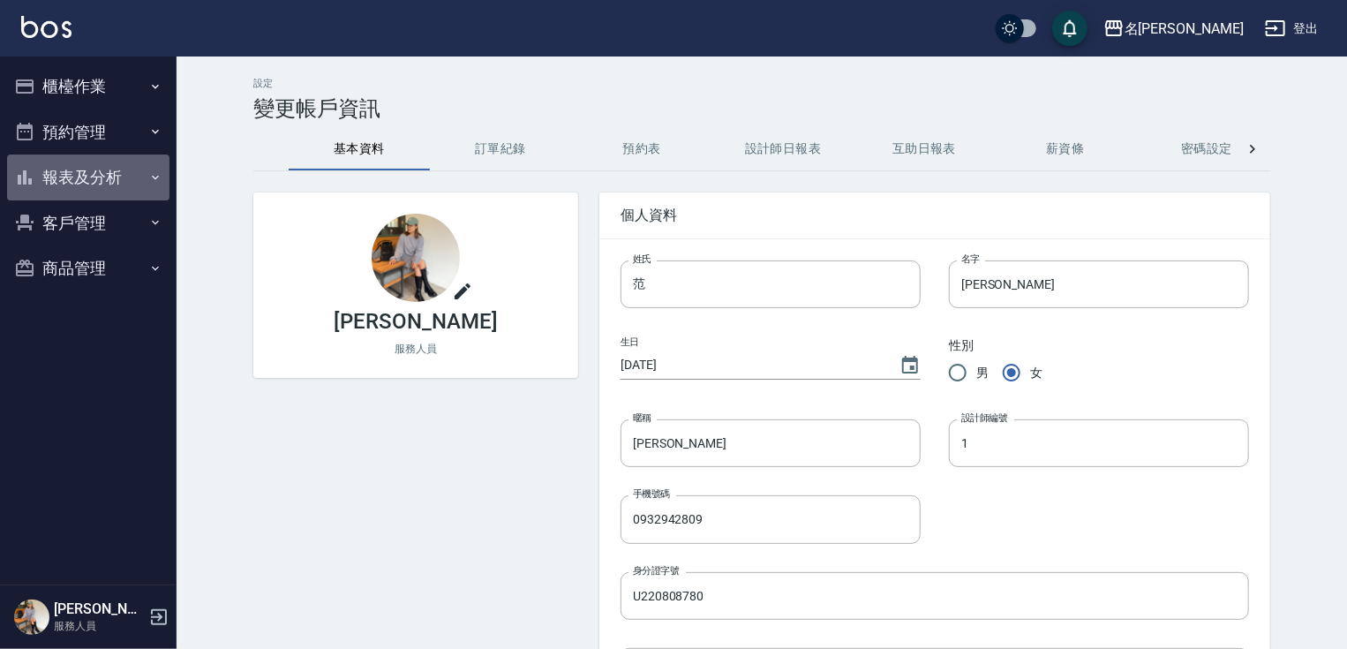
click at [111, 170] on button "報表及分析" at bounding box center [88, 178] width 162 height 46
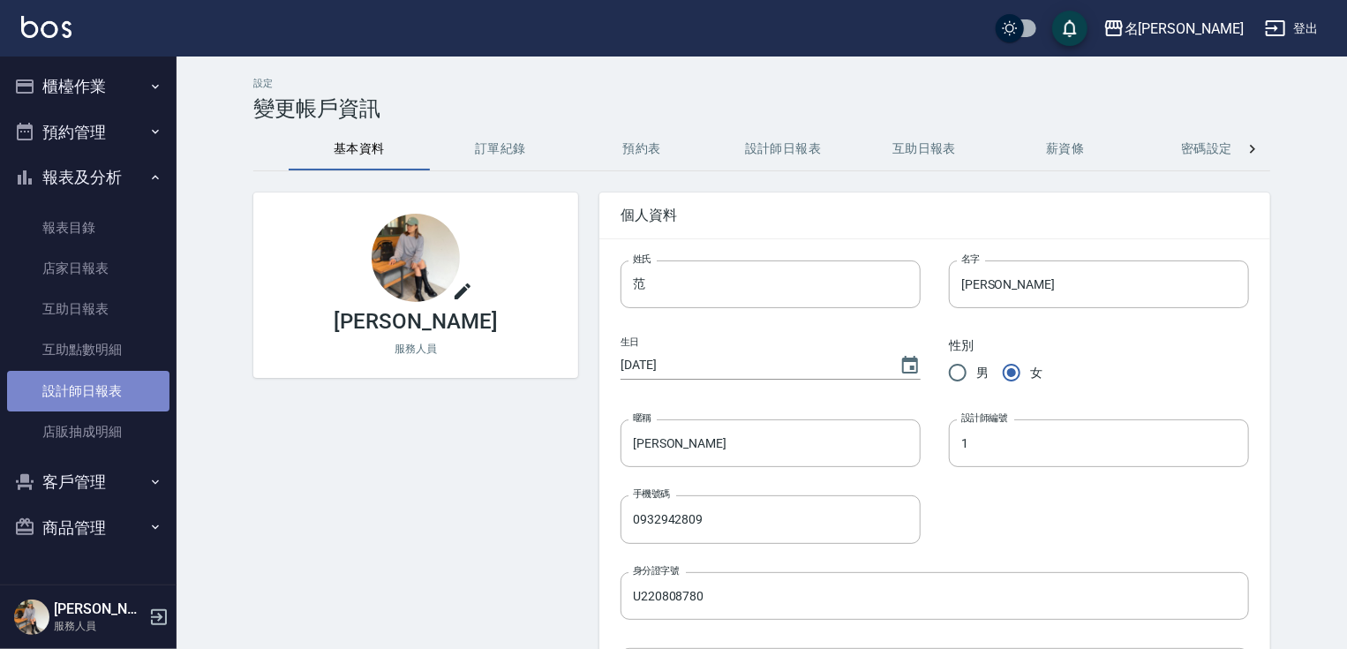
click at [67, 381] on link "設計師日報表" at bounding box center [88, 391] width 162 height 41
